Goal: Check status: Check status

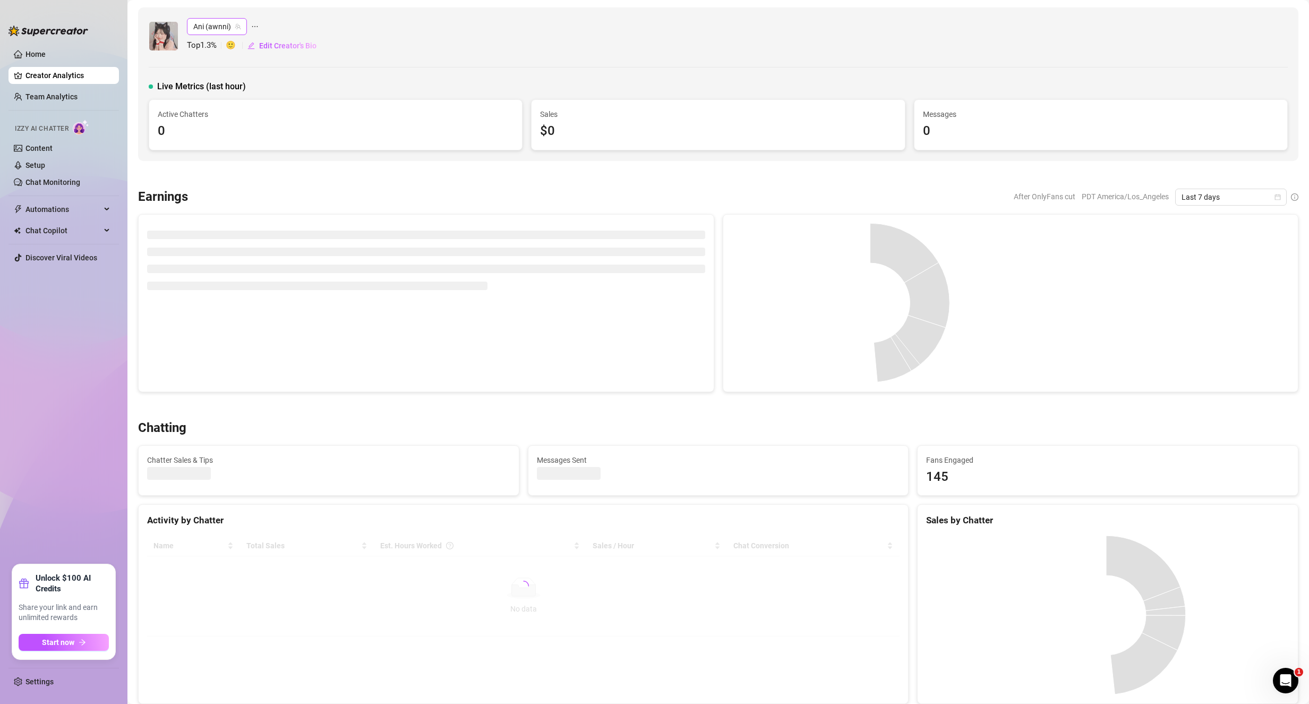
click at [211, 21] on span "Ani (awnni)" at bounding box center [216, 27] width 47 height 16
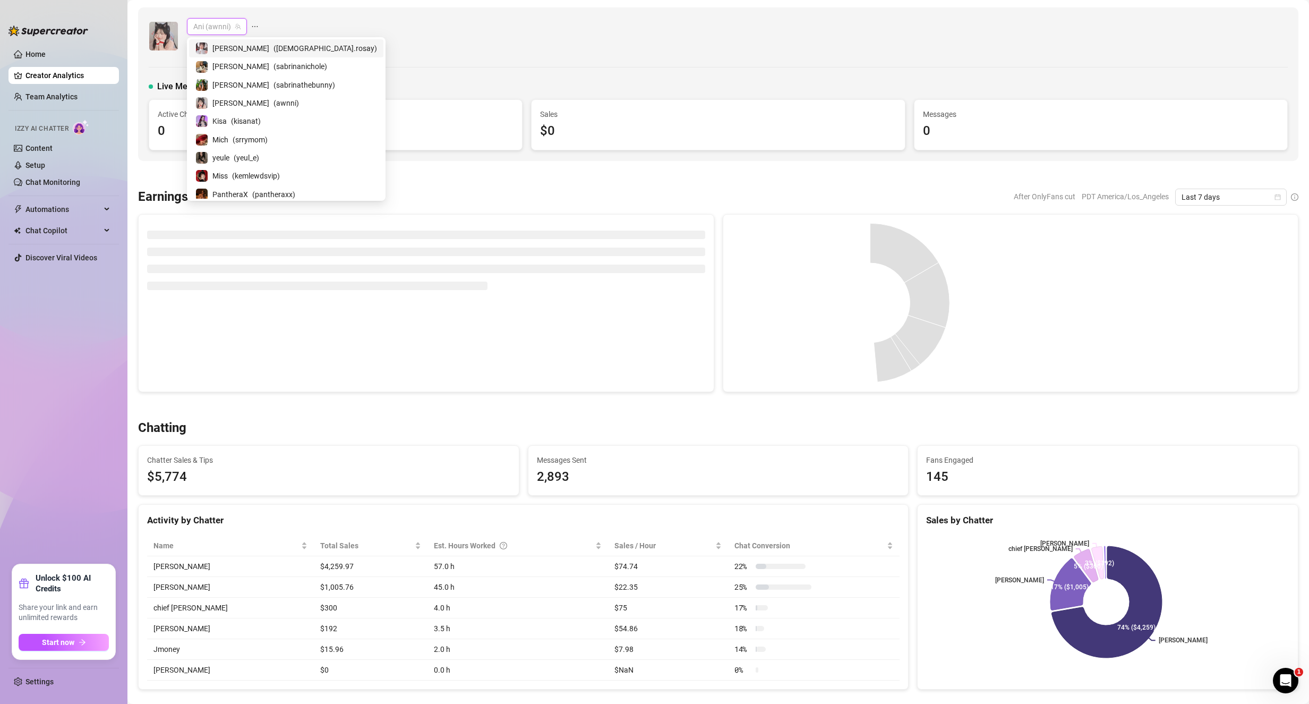
click at [274, 53] on span "( [DEMOGRAPHIC_DATA].rosay )" at bounding box center [326, 48] width 104 height 12
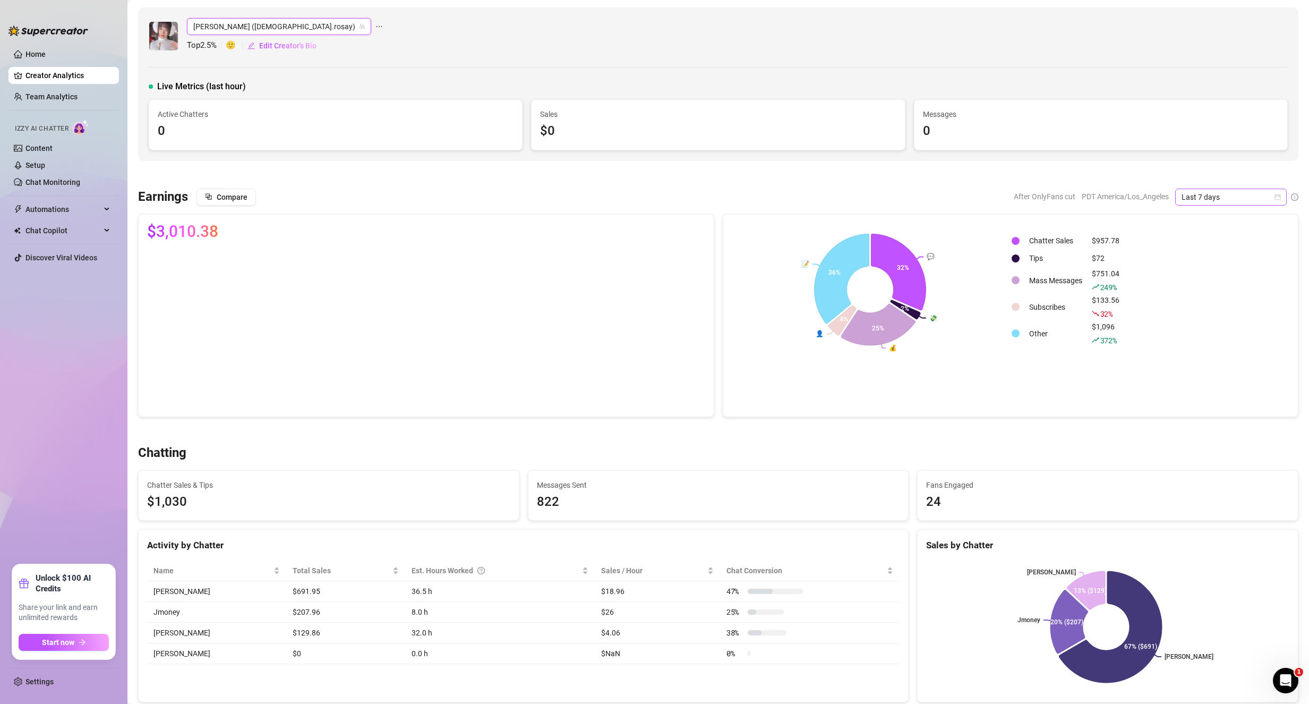
click at [1187, 193] on span "Last 7 days" at bounding box center [1231, 197] width 99 height 16
click at [1234, 287] on div "Custom date" at bounding box center [1222, 286] width 95 height 12
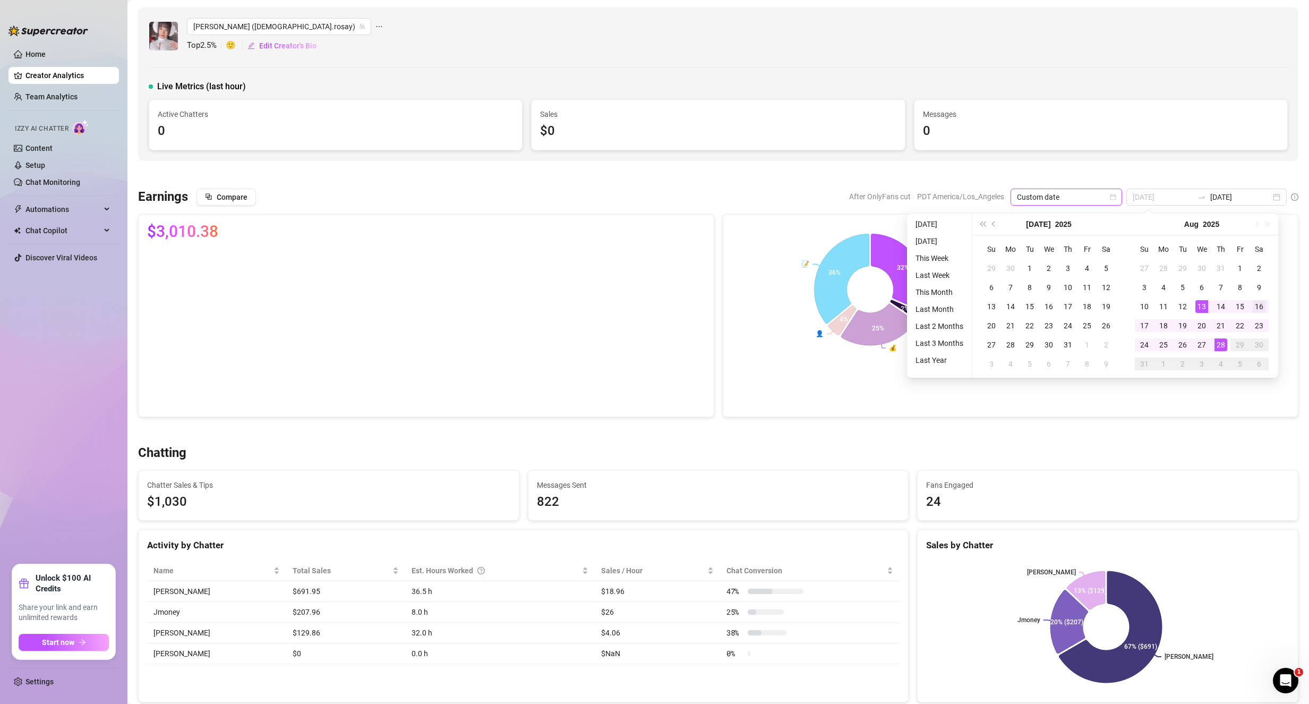
type input "[DATE]"
click at [1253, 311] on div "16" at bounding box center [1259, 306] width 13 height 13
type input "[DATE]"
click at [1225, 347] on div "28" at bounding box center [1221, 344] width 13 height 13
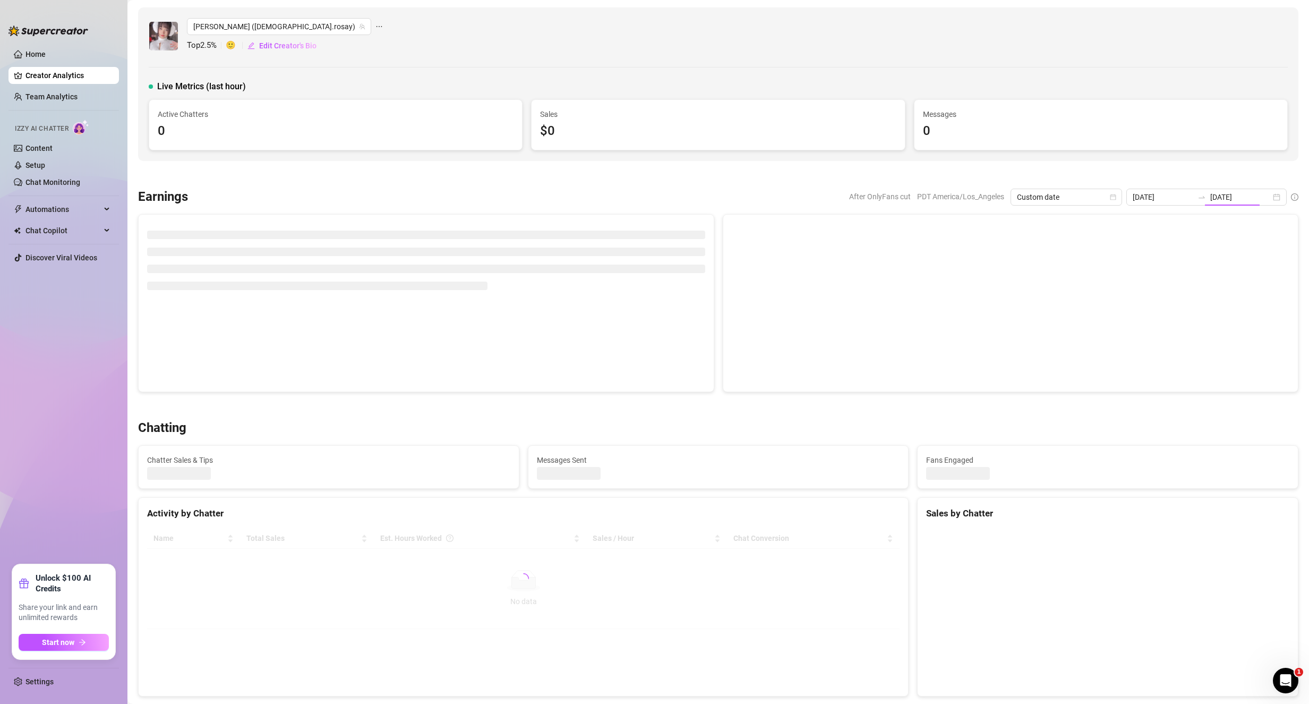
type input "[DATE]"
